Goal: Task Accomplishment & Management: Manage account settings

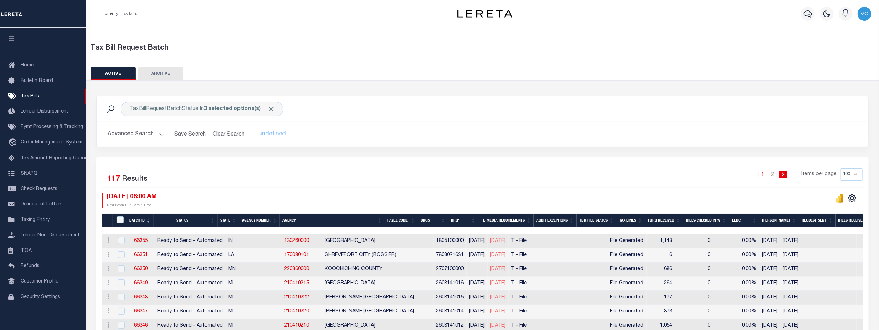
click at [258, 218] on th "Agency Number" at bounding box center [259, 220] width 41 height 14
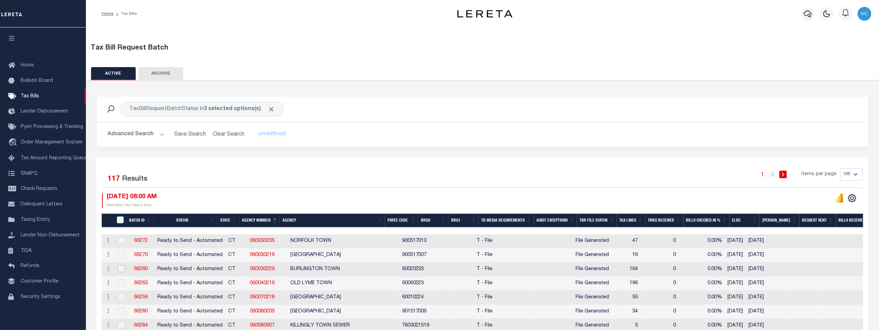
click at [121, 269] on input "checkbox" at bounding box center [121, 268] width 7 height 7
checkbox input "true"
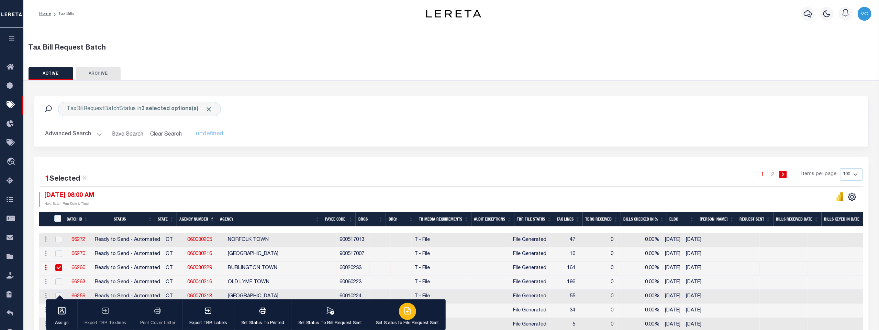
click at [405, 314] on icon "button" at bounding box center [408, 310] width 6 height 7
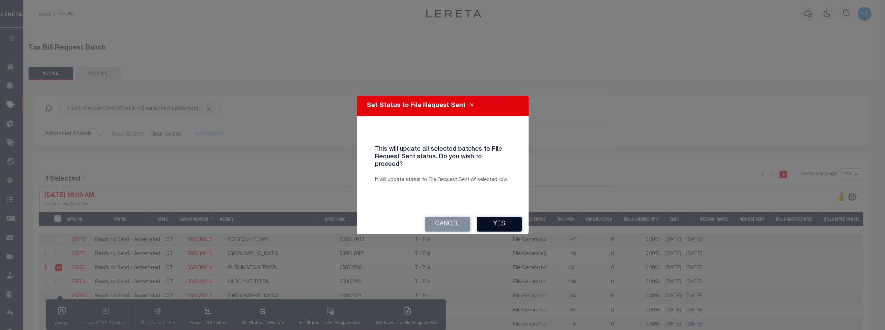
click at [499, 217] on button "Yes" at bounding box center [499, 224] width 45 height 15
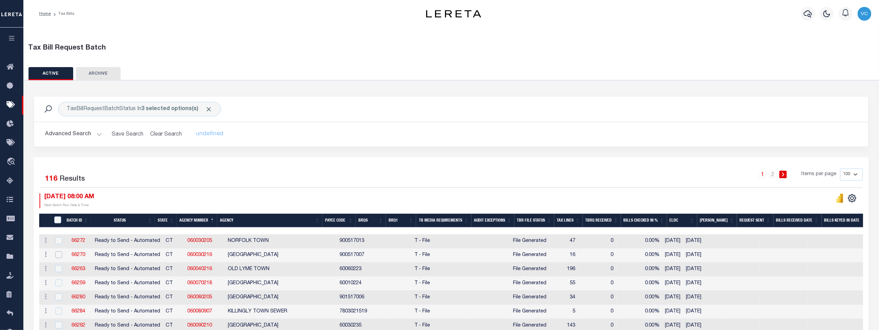
click at [59, 256] on input "checkbox" at bounding box center [58, 254] width 7 height 7
checkbox input "true"
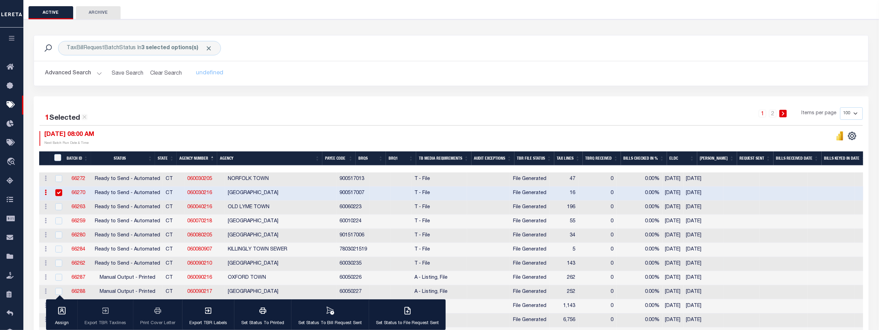
scroll to position [76, 0]
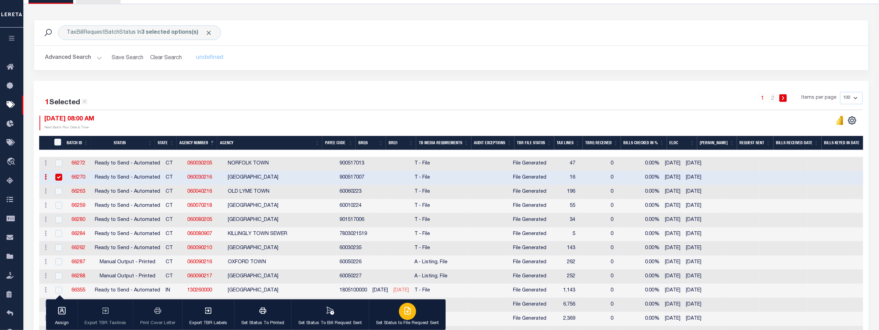
click at [405, 313] on icon "button" at bounding box center [408, 310] width 8 height 8
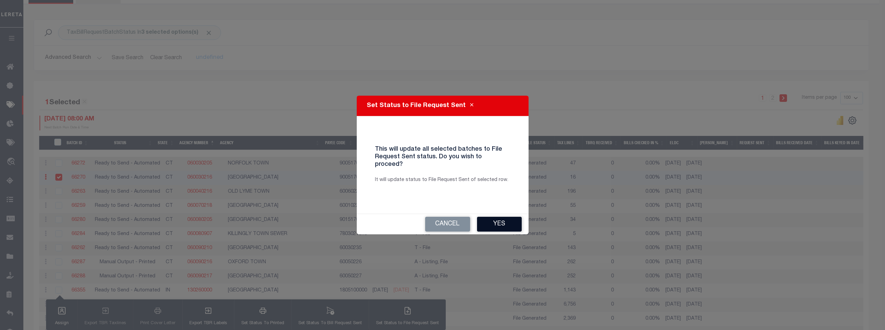
click at [494, 220] on button "Yes" at bounding box center [499, 224] width 45 height 15
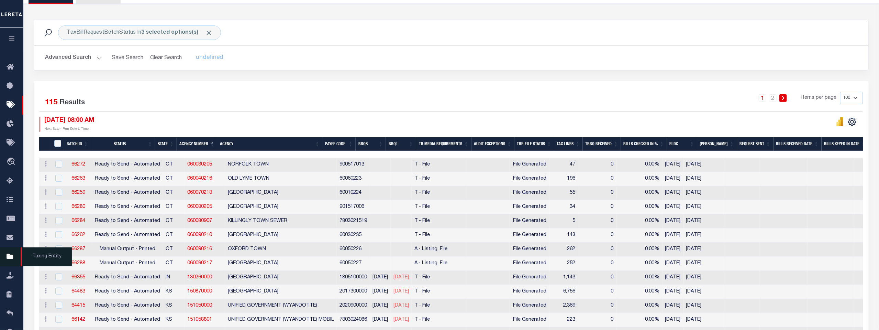
click at [8, 256] on icon at bounding box center [12, 256] width 11 height 9
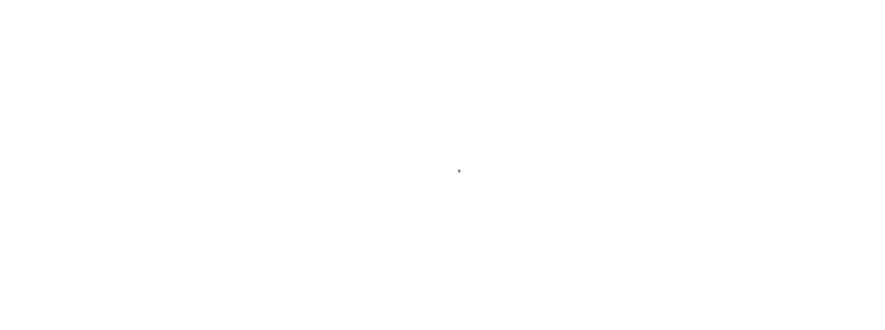
scroll to position [5, 0]
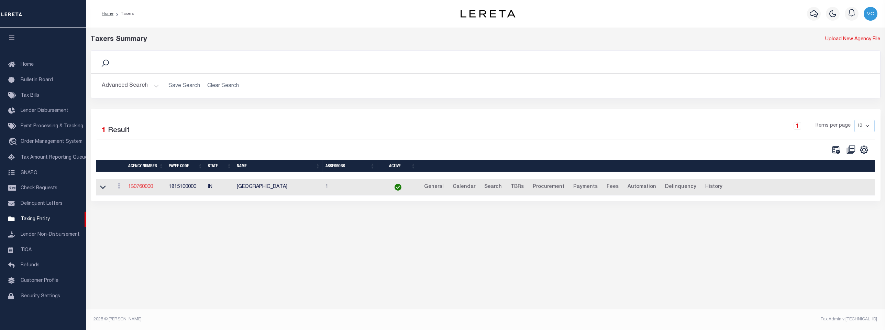
click at [141, 188] on link "130760000" at bounding box center [140, 186] width 25 height 5
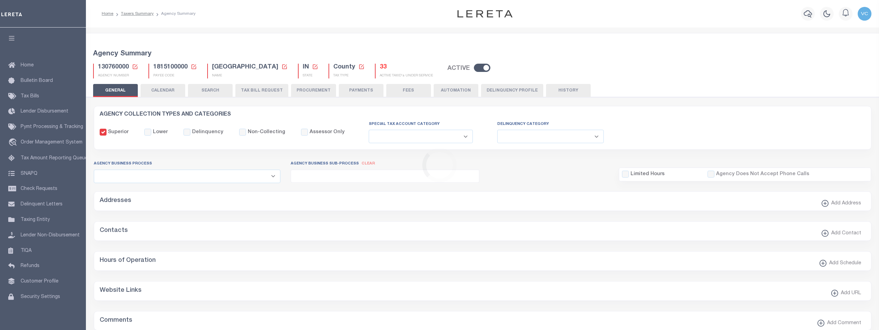
select select
click at [132, 67] on icon at bounding box center [135, 67] width 6 height 6
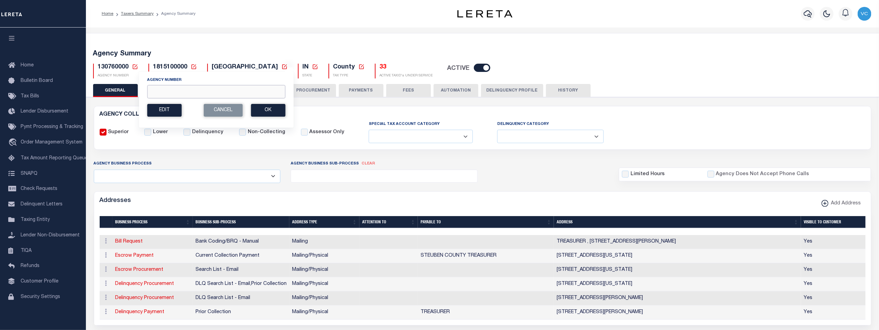
click at [150, 91] on input "Agency Number" at bounding box center [216, 91] width 138 height 13
type input "241040000"
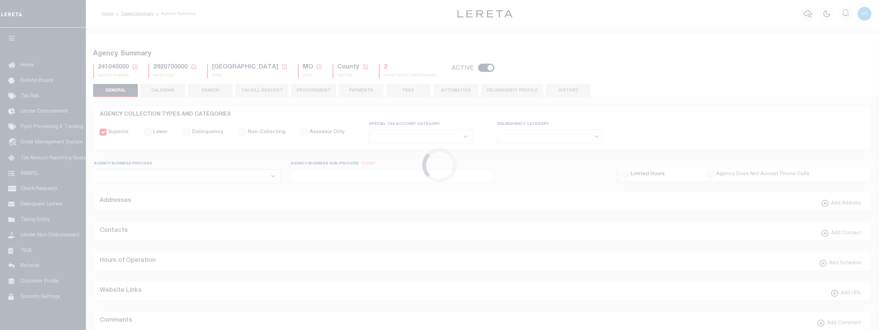
select select
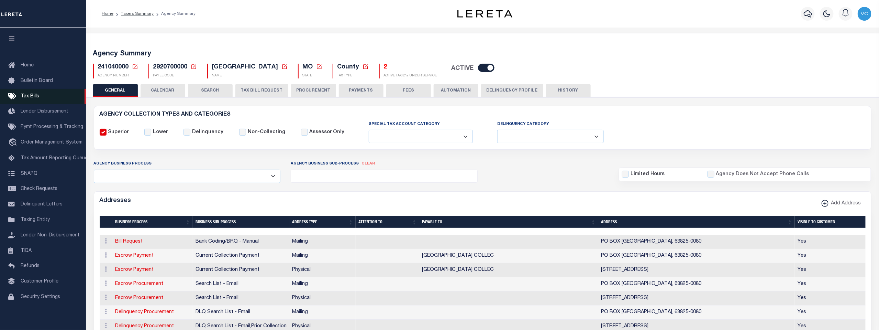
click at [31, 98] on span "Tax Bills" at bounding box center [30, 96] width 19 height 5
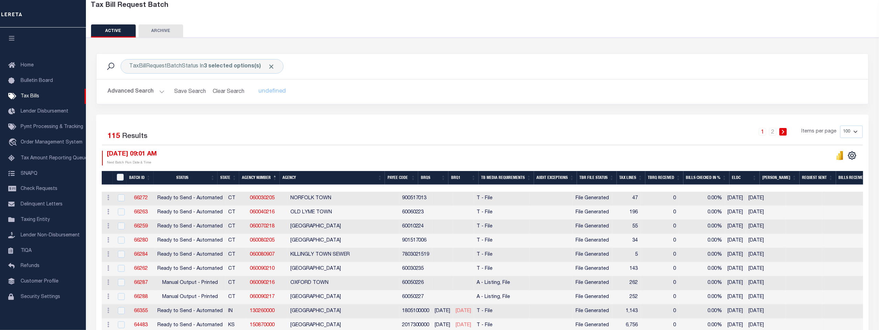
scroll to position [37, 0]
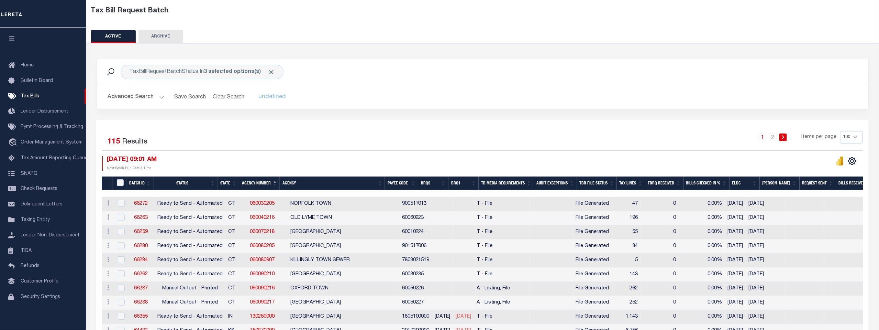
click at [854, 134] on select "100 200 500 1000" at bounding box center [851, 137] width 23 height 12
select select "200"
click at [841, 131] on select "100 200 500 1000" at bounding box center [851, 137] width 23 height 12
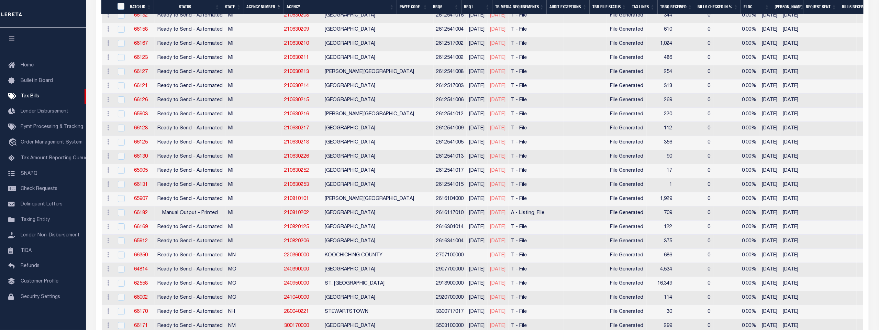
scroll to position [1412, 0]
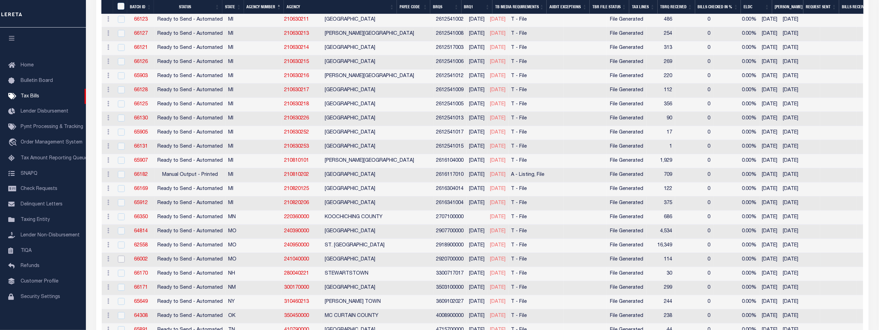
click at [121, 255] on input "checkbox" at bounding box center [121, 258] width 7 height 7
checkbox input "true"
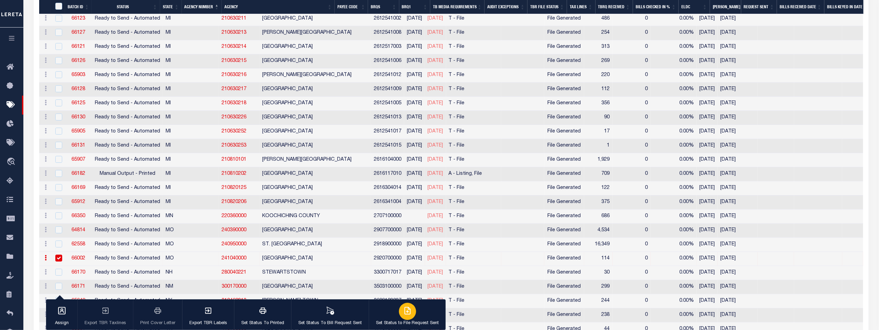
click at [406, 316] on div "button" at bounding box center [407, 311] width 17 height 17
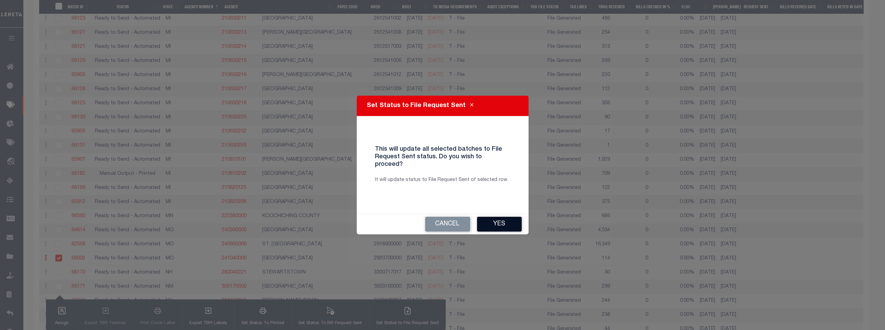
click at [494, 219] on button "Yes" at bounding box center [499, 224] width 45 height 15
